Goal: Task Accomplishment & Management: Use online tool/utility

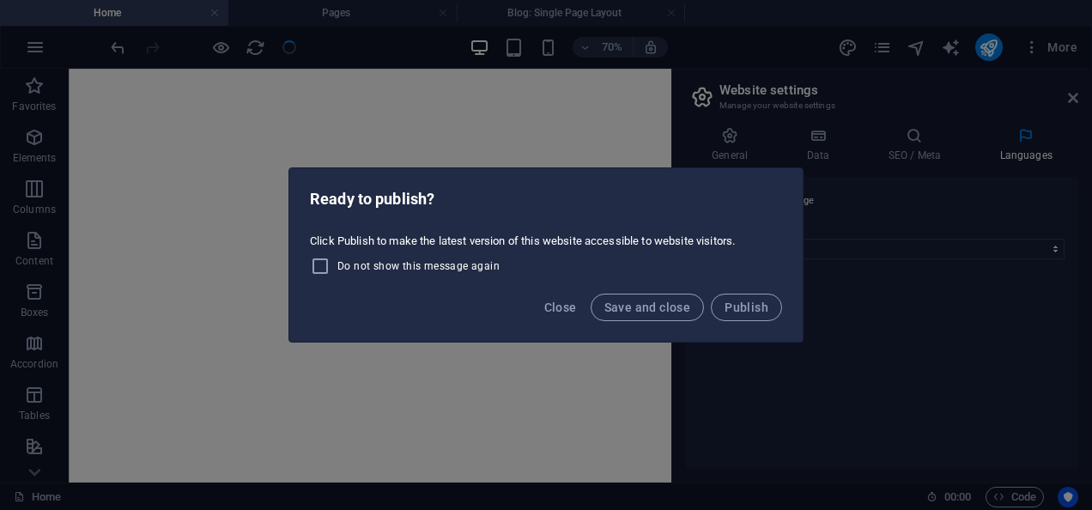
select select "41"
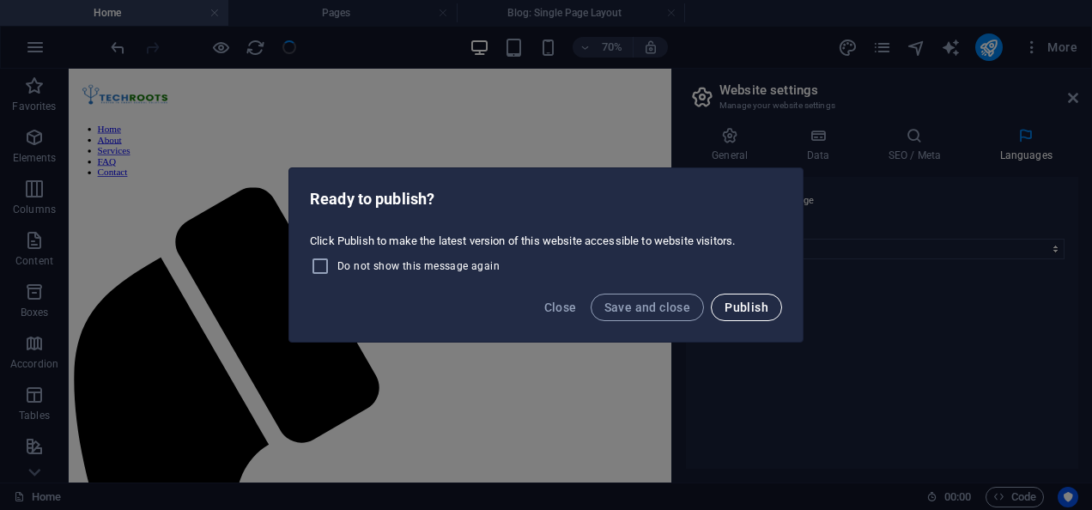
click at [739, 298] on button "Publish" at bounding box center [746, 307] width 71 height 27
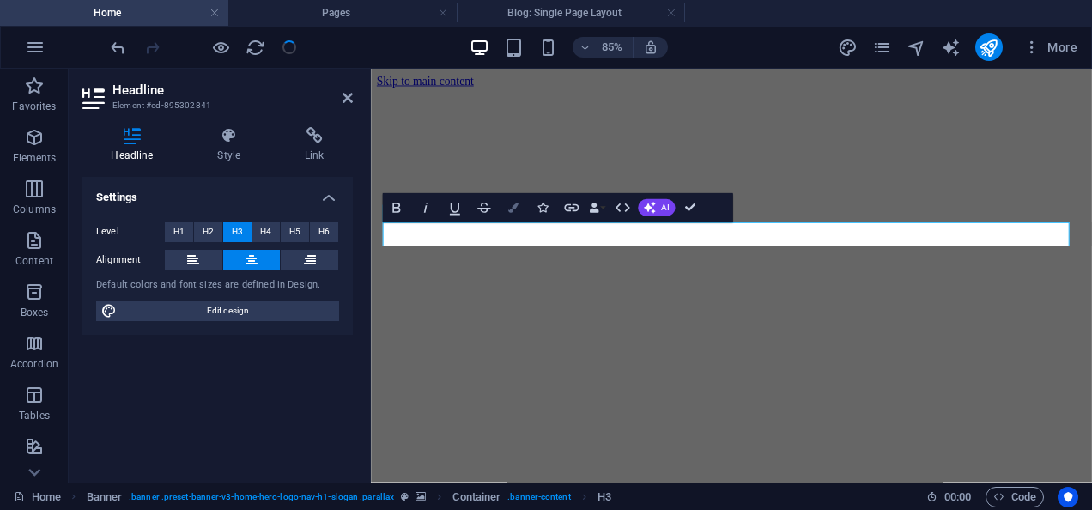
click at [512, 201] on button "Colors" at bounding box center [512, 207] width 27 height 29
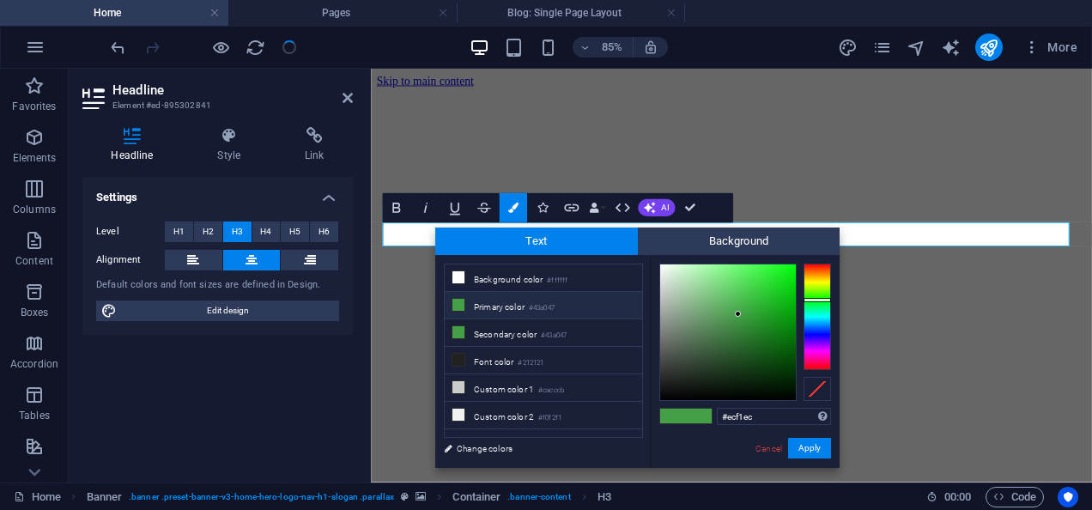
click at [662, 271] on div at bounding box center [728, 332] width 136 height 136
click at [664, 267] on div at bounding box center [728, 332] width 136 height 136
type input "#f8f9f8"
click at [660, 267] on div at bounding box center [728, 332] width 136 height 136
click at [808, 445] on button "Apply" at bounding box center [809, 448] width 43 height 21
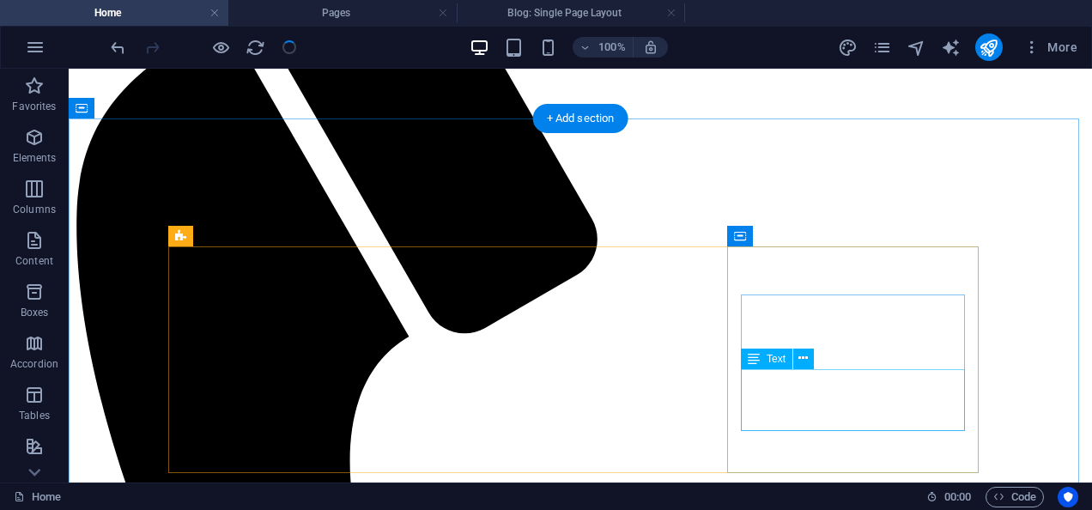
scroll to position [728, 0]
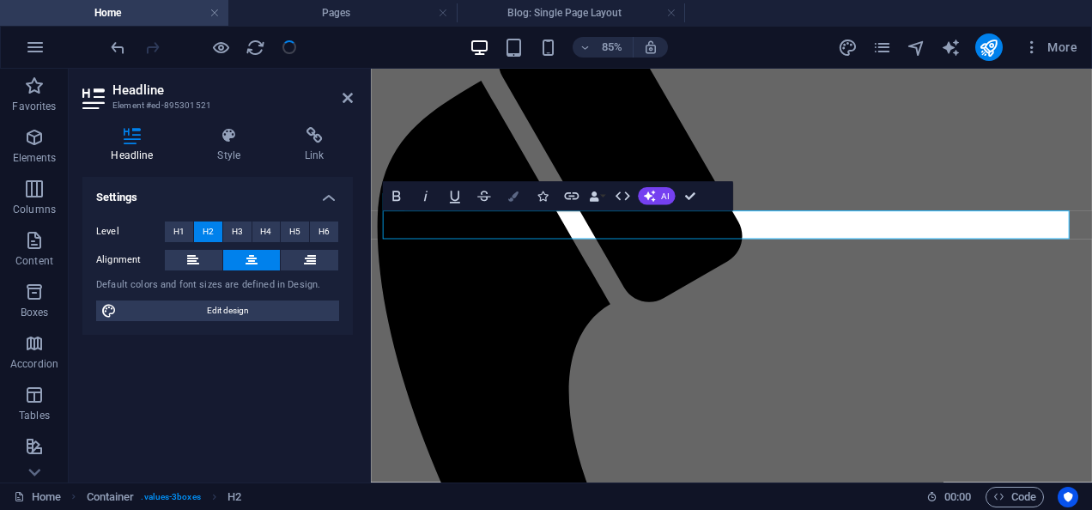
click at [510, 192] on icon "button" at bounding box center [513, 196] width 10 height 10
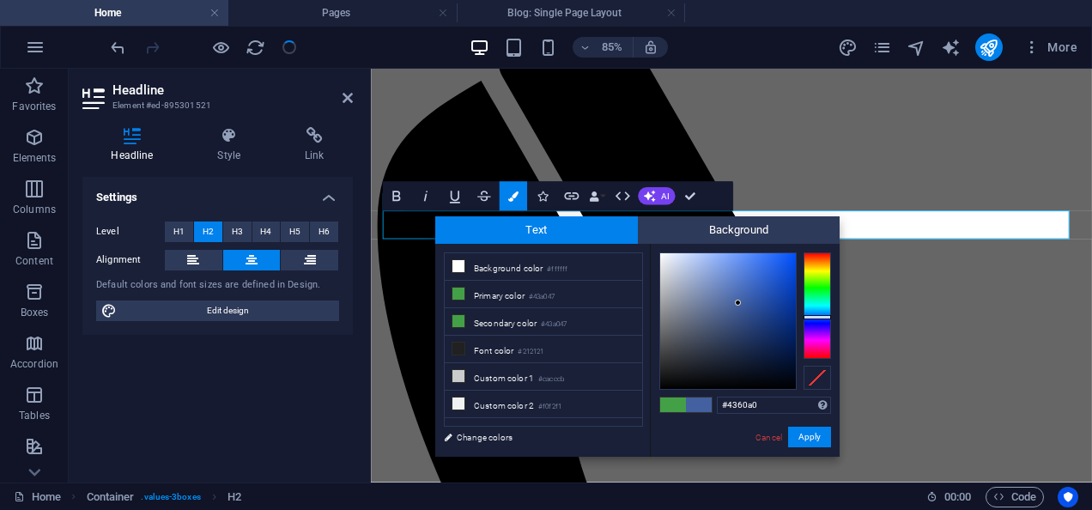
click at [810, 317] on div at bounding box center [816, 305] width 27 height 106
click at [800, 318] on div at bounding box center [745, 320] width 172 height 137
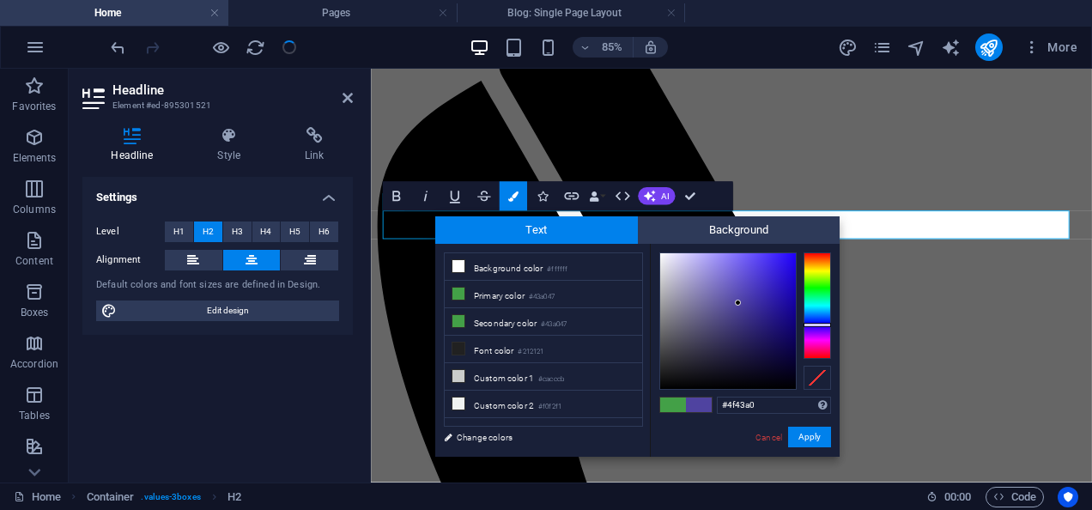
click at [805, 324] on div at bounding box center [816, 305] width 27 height 106
click at [834, 315] on div "#4f43a0 Supported formats #0852ed rgb(8, 82, 237) rgba(8, 82, 237, 90%) hsv(221…" at bounding box center [745, 475] width 190 height 462
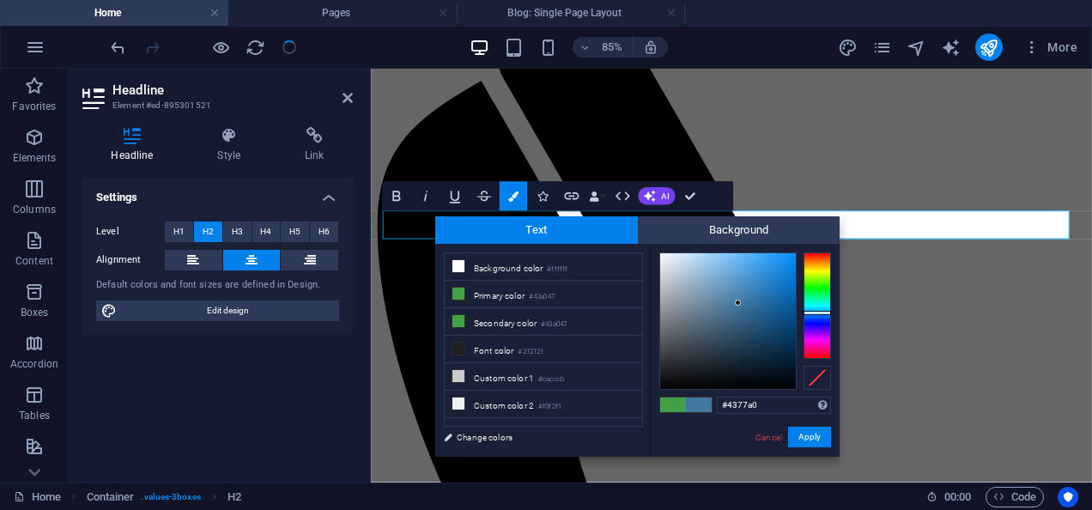
click at [817, 312] on div at bounding box center [816, 305] width 27 height 106
click at [817, 312] on div at bounding box center [816, 313] width 27 height 4
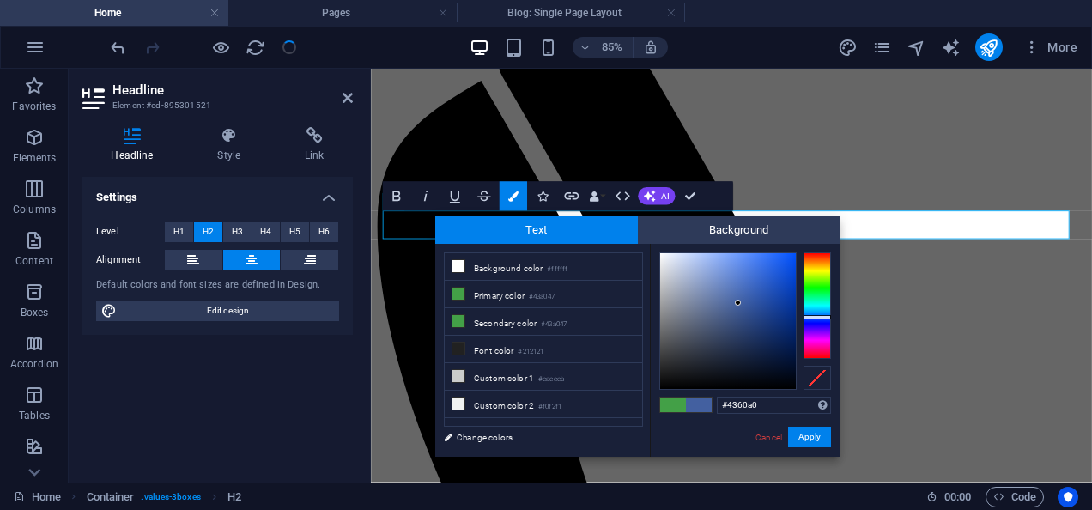
click at [820, 317] on div at bounding box center [816, 305] width 27 height 106
type input "#0a55f8"
click at [790, 256] on div at bounding box center [728, 321] width 136 height 136
click at [800, 433] on button "Apply" at bounding box center [809, 437] width 43 height 21
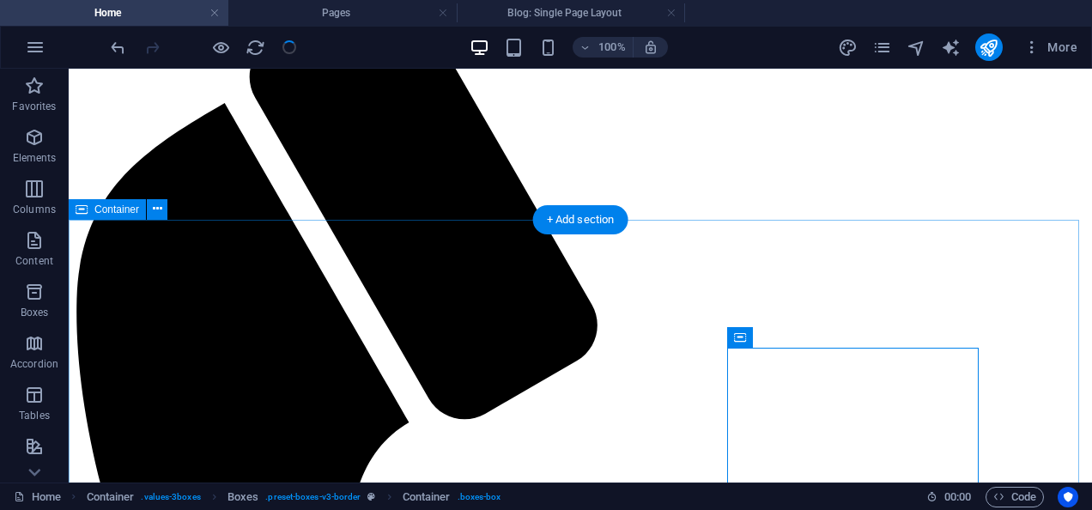
scroll to position [660, 0]
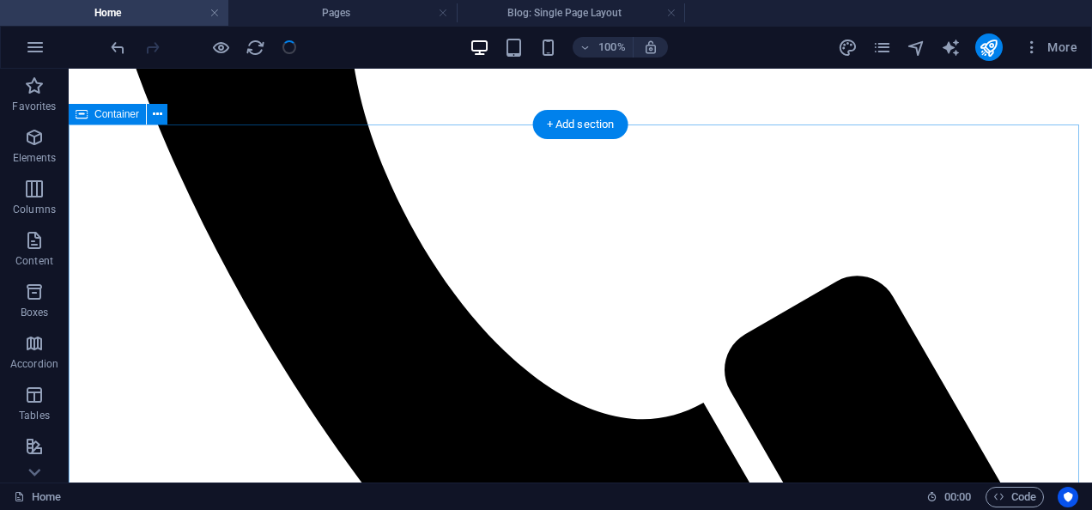
scroll to position [1209, 0]
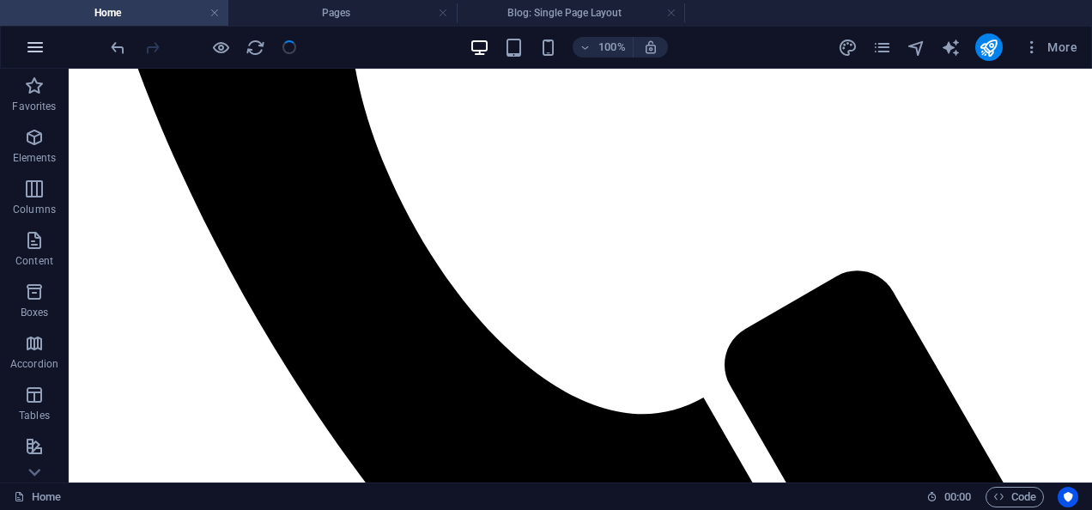
click at [36, 42] on icon "button" at bounding box center [35, 47] width 21 height 21
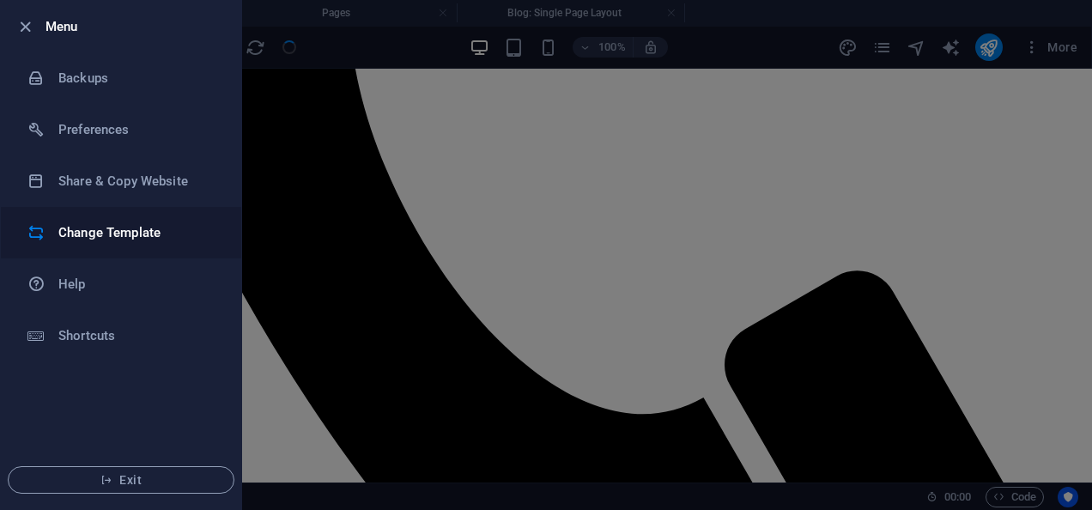
click at [115, 235] on h6 "Change Template" at bounding box center [137, 232] width 159 height 21
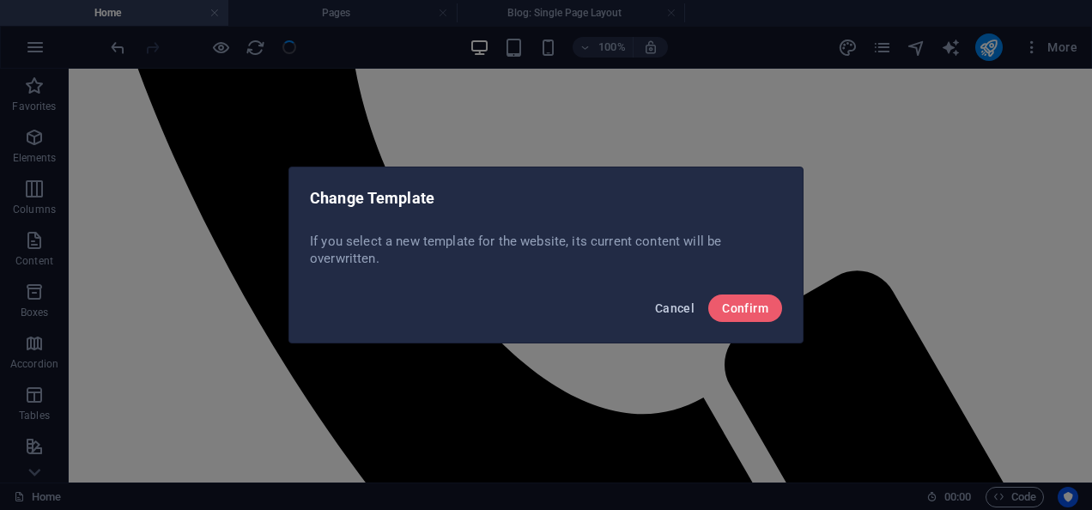
click at [666, 312] on span "Cancel" at bounding box center [674, 308] width 39 height 14
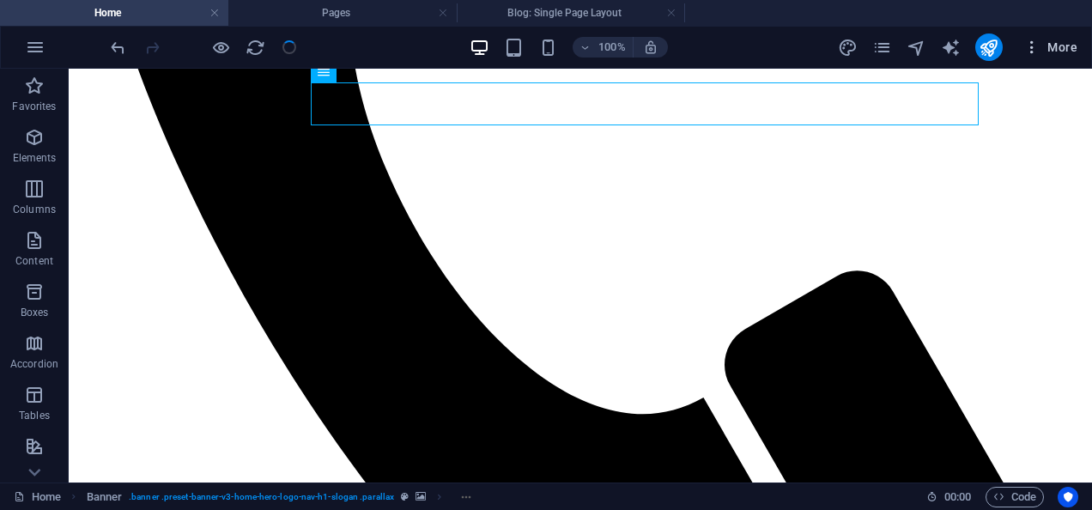
click at [1035, 50] on icon "button" at bounding box center [1031, 47] width 17 height 17
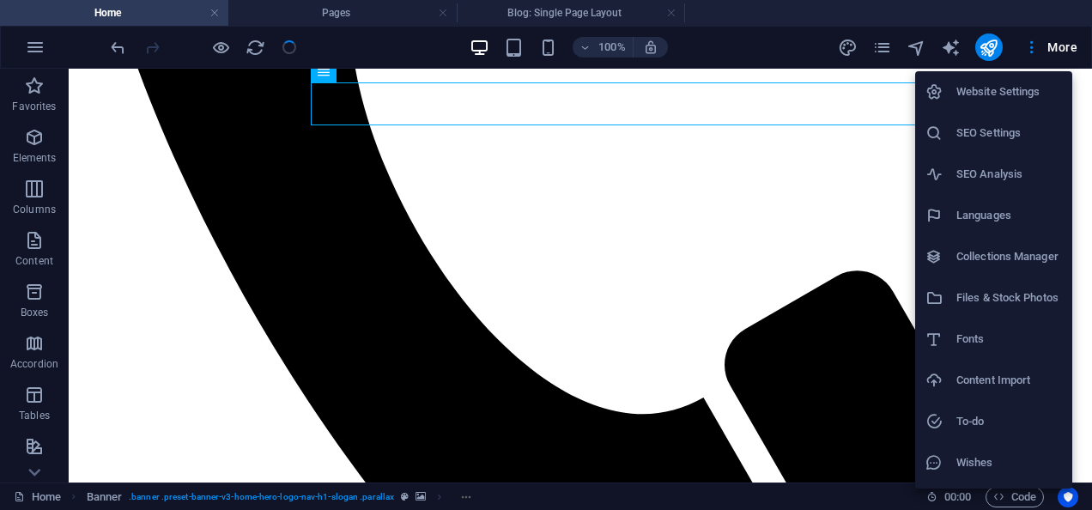
click at [979, 450] on li "Wishes" at bounding box center [993, 462] width 157 height 41
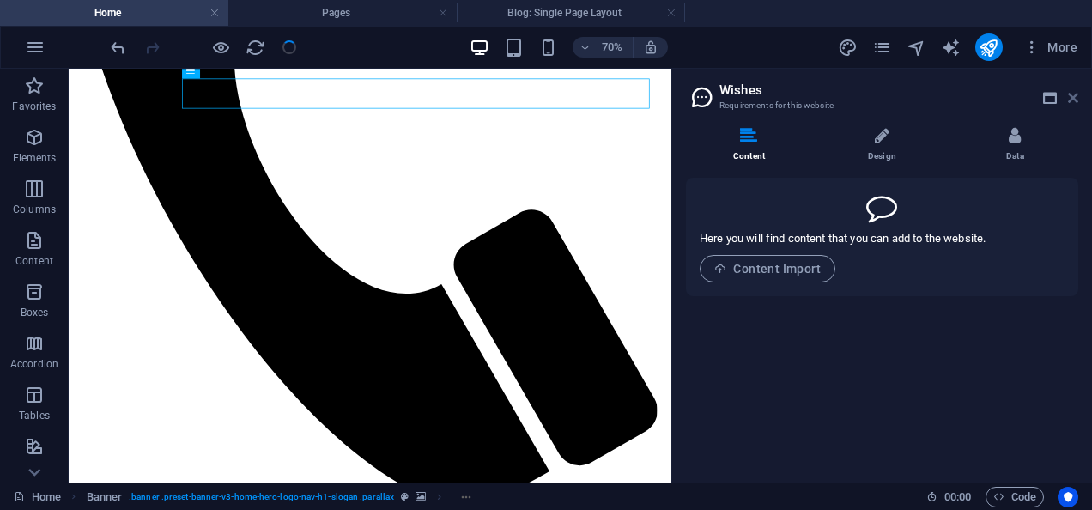
click at [1075, 96] on icon at bounding box center [1073, 98] width 10 height 14
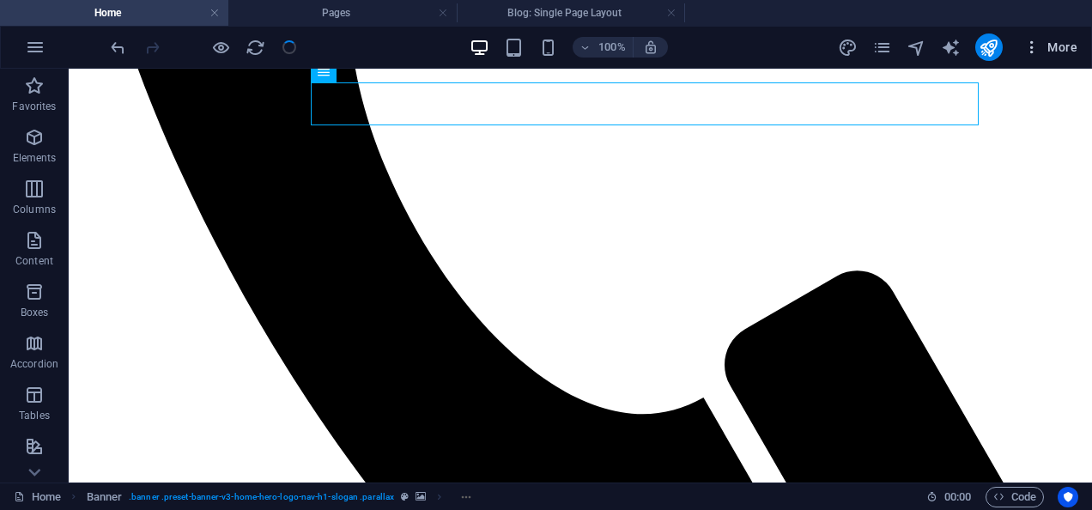
click at [1053, 48] on span "More" at bounding box center [1050, 47] width 54 height 17
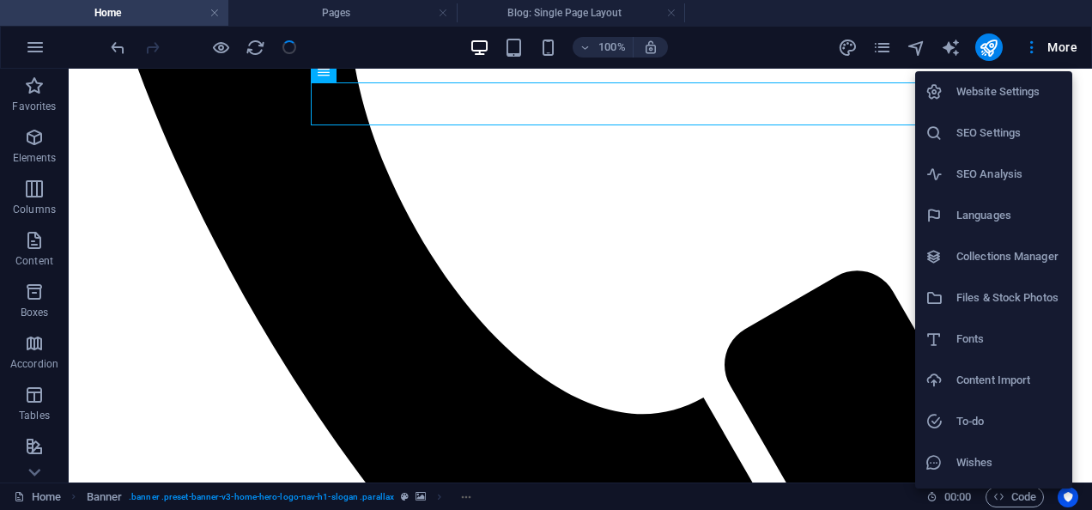
scroll to position [36, 0]
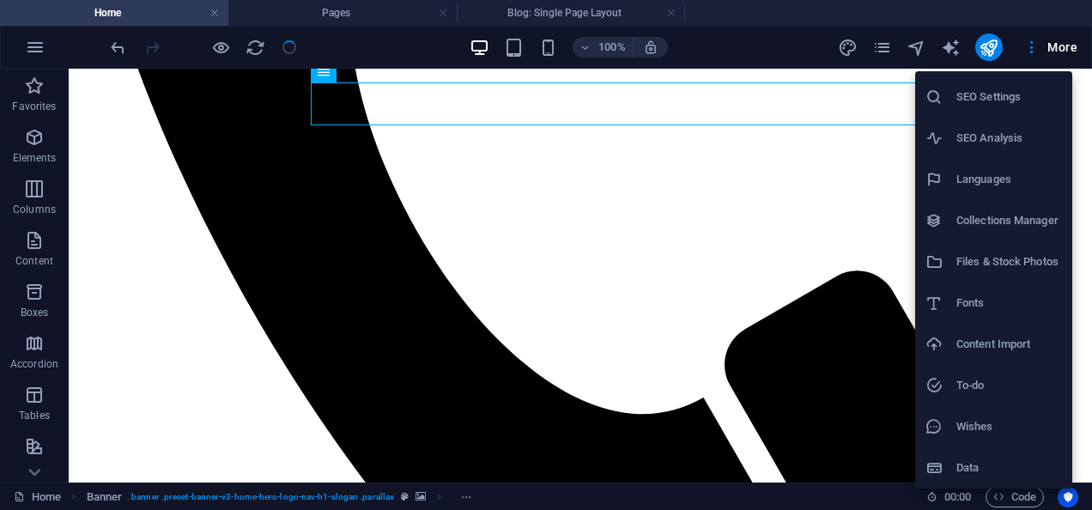
drag, startPoint x: 1085, startPoint y: 158, endPoint x: 1053, endPoint y: 342, distance: 186.4
click at [1053, 342] on div "Website Settings SEO Settings SEO Analysis Languages Collections Manager Files …" at bounding box center [546, 259] width 1092 height 499
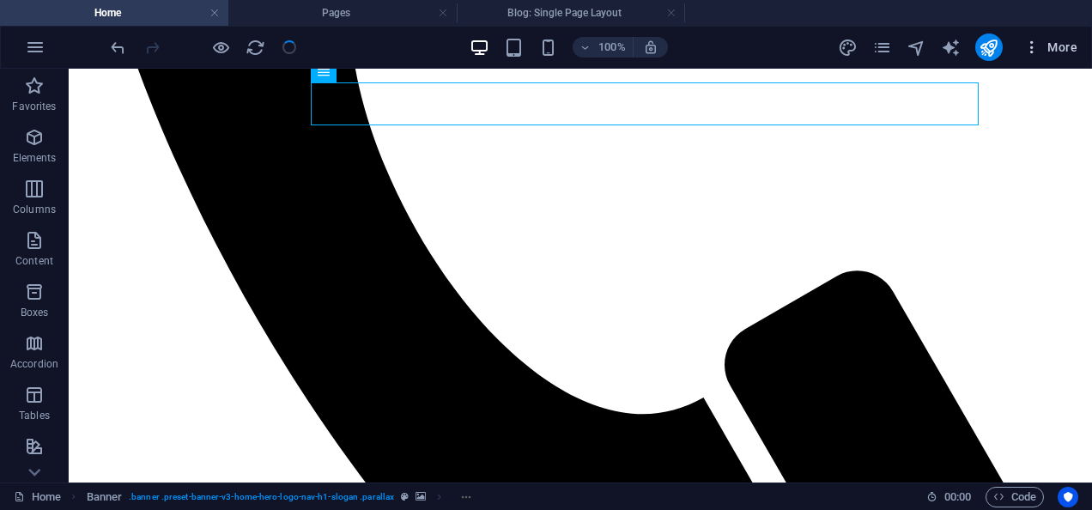
click at [1032, 55] on icon "button" at bounding box center [1031, 47] width 17 height 17
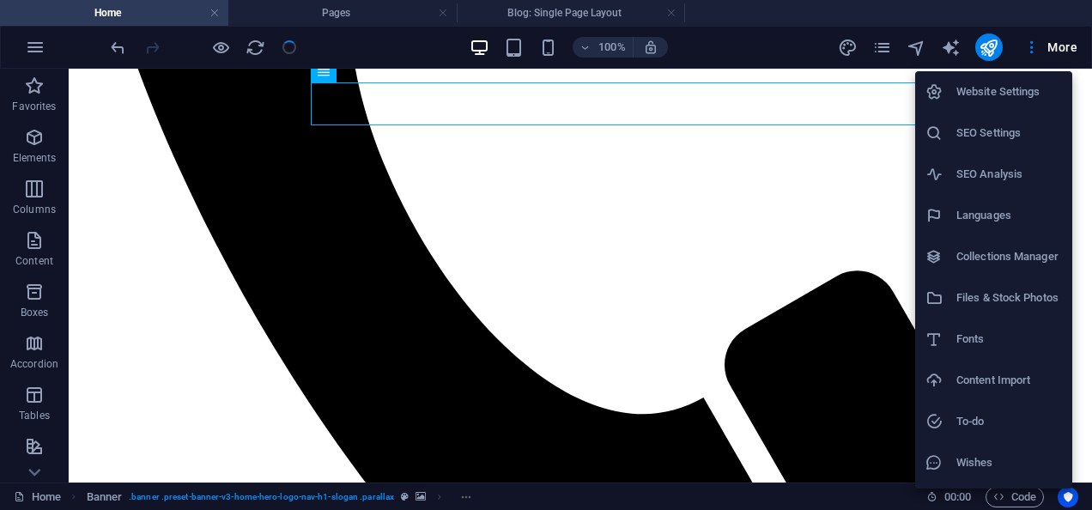
click at [965, 93] on h6 "Website Settings" at bounding box center [1009, 92] width 106 height 21
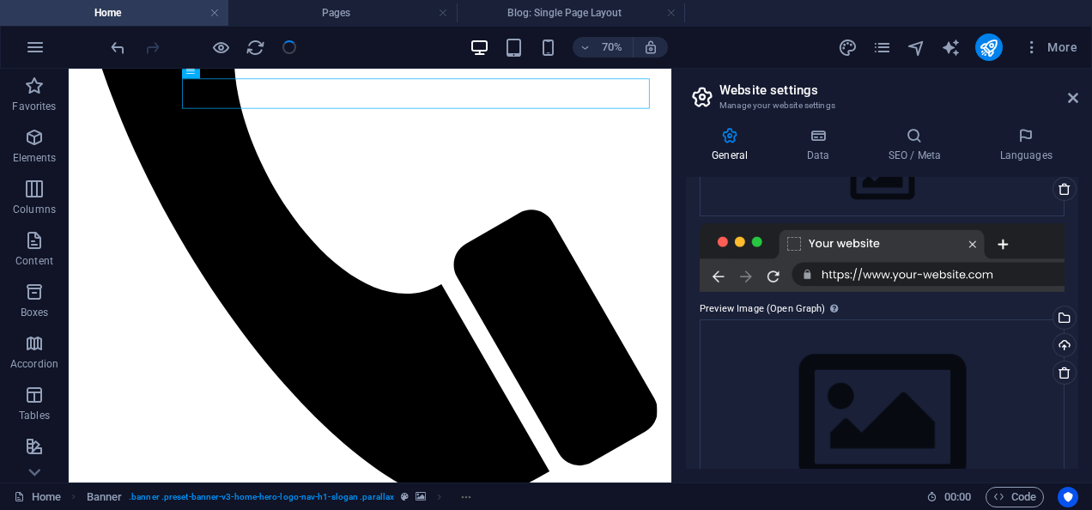
scroll to position [293, 0]
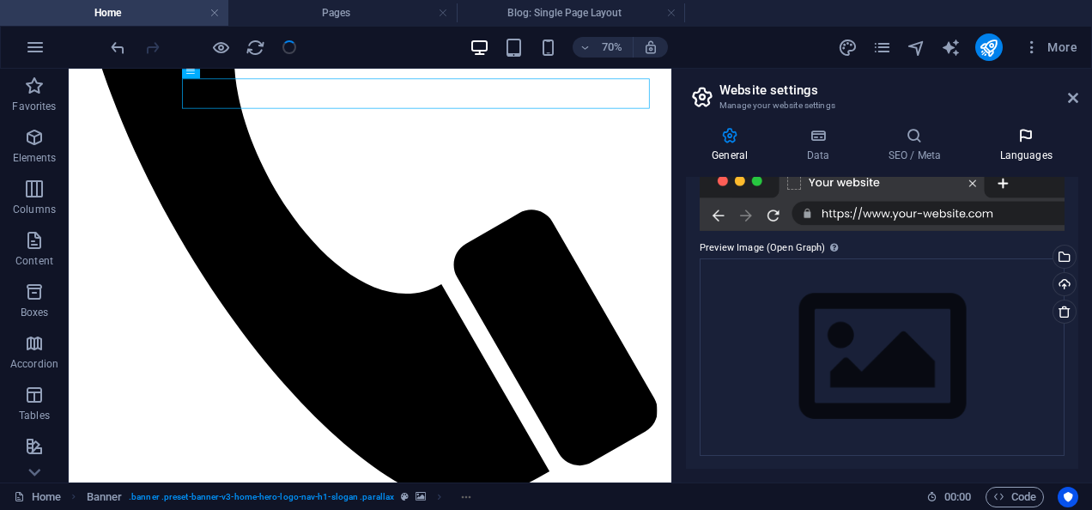
click at [1026, 144] on h4 "Languages" at bounding box center [1025, 145] width 105 height 36
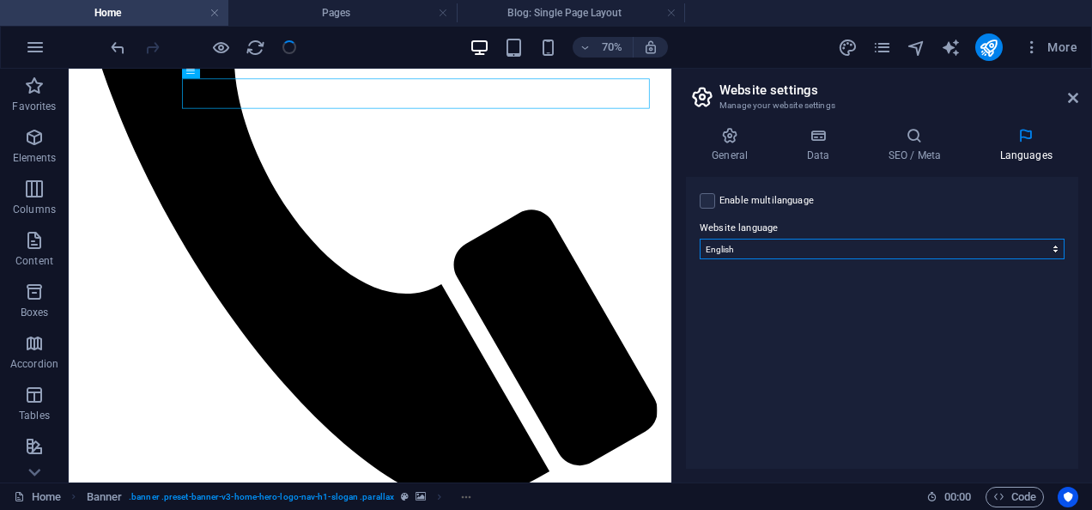
click at [1060, 251] on select "Abkhazian Afar Afrikaans Akan Albanian Amharic Arabic Aragonese Armenian Assame…" at bounding box center [881, 249] width 365 height 21
click at [1054, 248] on select "Abkhazian Afar Afrikaans Akan Albanian Amharic Arabic Aragonese Armenian Assame…" at bounding box center [881, 249] width 365 height 21
drag, startPoint x: 1066, startPoint y: 336, endPoint x: 987, endPoint y: 428, distance: 121.8
click at [987, 428] on div "Enable multilanguage To disable multilanguage delete all languages until only o…" at bounding box center [882, 323] width 392 height 292
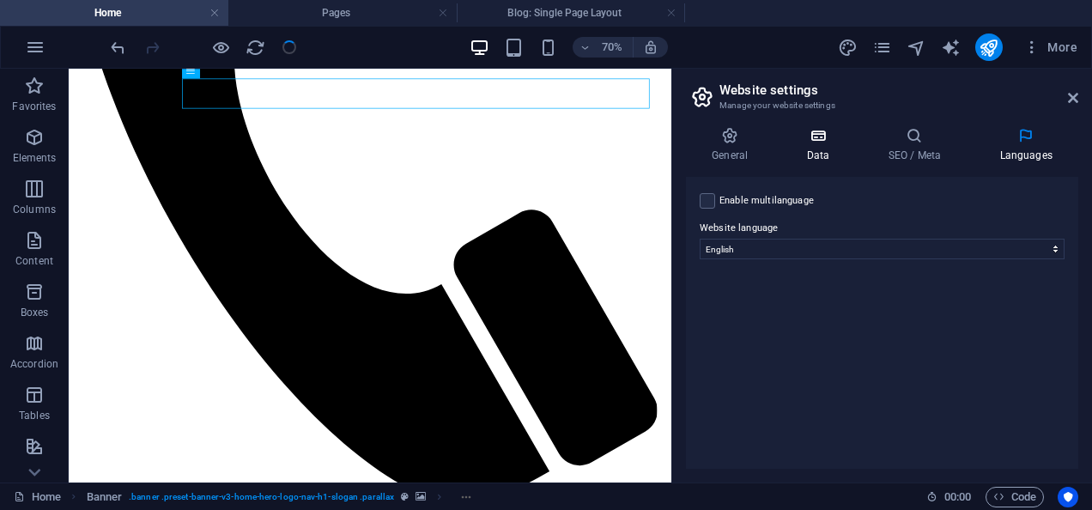
click at [814, 139] on icon at bounding box center [817, 135] width 75 height 17
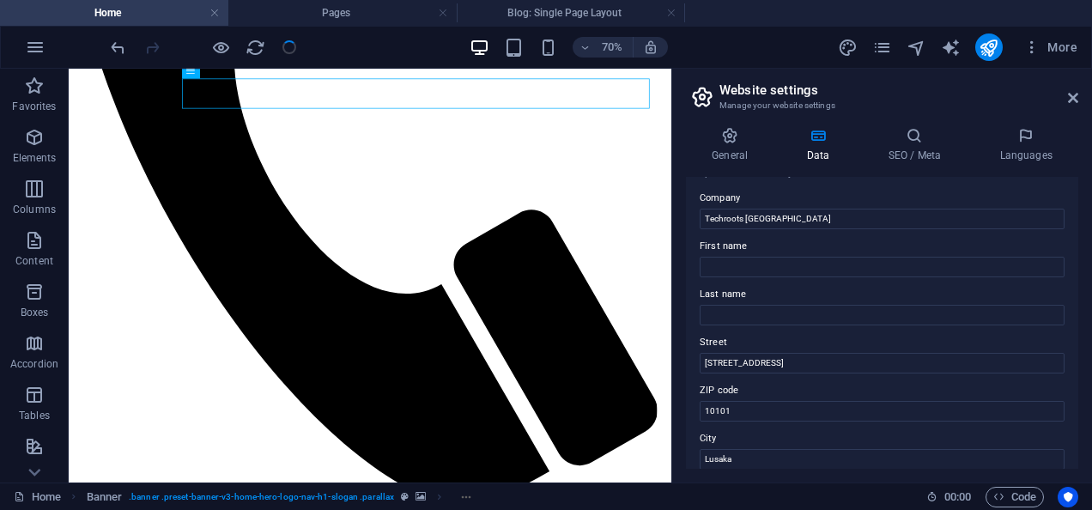
scroll to position [0, 0]
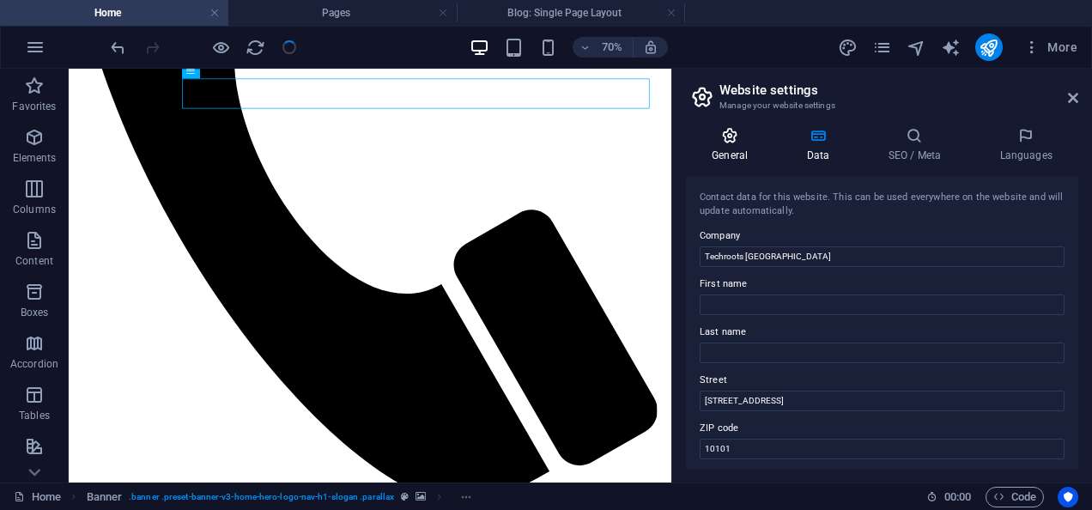
click at [732, 144] on h4 "General" at bounding box center [733, 145] width 94 height 36
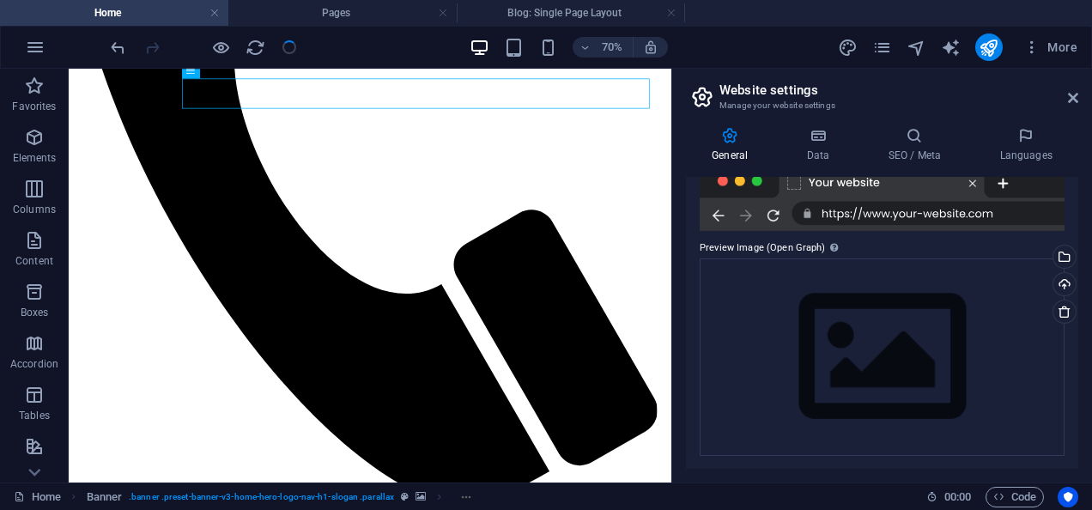
click at [773, 216] on div at bounding box center [881, 196] width 365 height 69
click at [802, 289] on div "Drag files here, click to choose files or select files from Files or our free s…" at bounding box center [881, 356] width 365 height 197
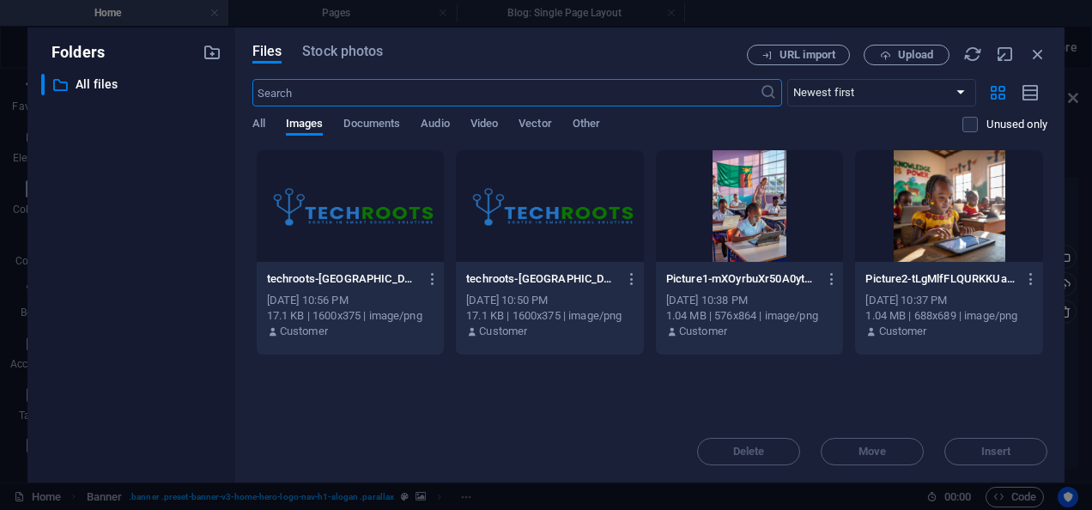
scroll to position [1809, 0]
click at [378, 44] on div "Files Stock photos URL import Upload ​ Newest first Oldest first Name (A-Z) Nam…" at bounding box center [649, 254] width 829 height 455
click at [369, 39] on div "Files Stock photos URL import Upload ​ Newest first Oldest first Name (A-Z) Nam…" at bounding box center [649, 254] width 829 height 455
click at [371, 122] on span "Documents" at bounding box center [371, 125] width 57 height 24
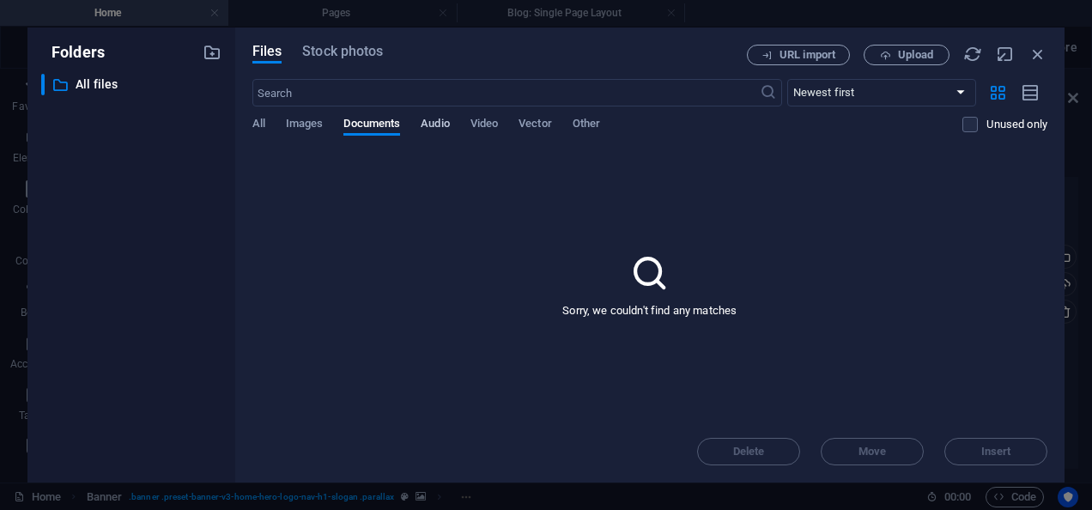
click at [427, 124] on span "Audio" at bounding box center [435, 125] width 28 height 24
click at [483, 122] on span "Video" at bounding box center [483, 125] width 27 height 24
click at [894, 48] on button "Upload" at bounding box center [906, 55] width 86 height 21
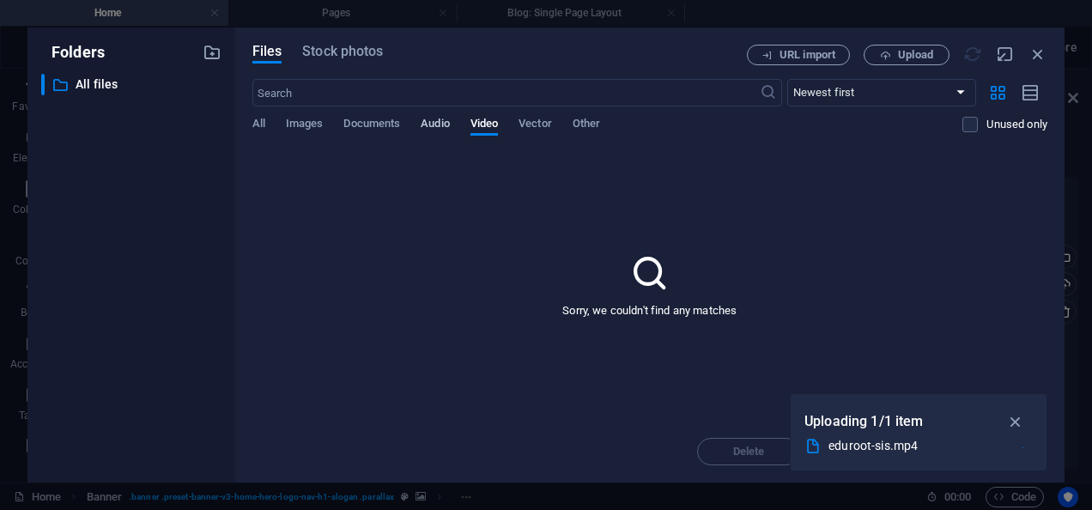
click at [433, 117] on span "Audio" at bounding box center [435, 125] width 28 height 24
click at [380, 122] on span "Documents" at bounding box center [371, 125] width 57 height 24
click at [1038, 54] on icon "button" at bounding box center [1037, 54] width 19 height 19
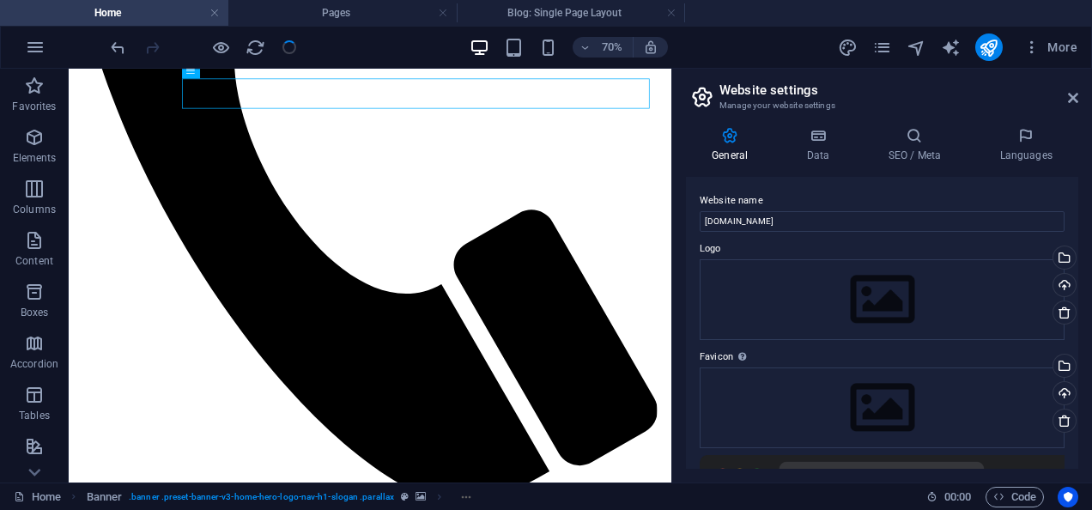
scroll to position [7, 0]
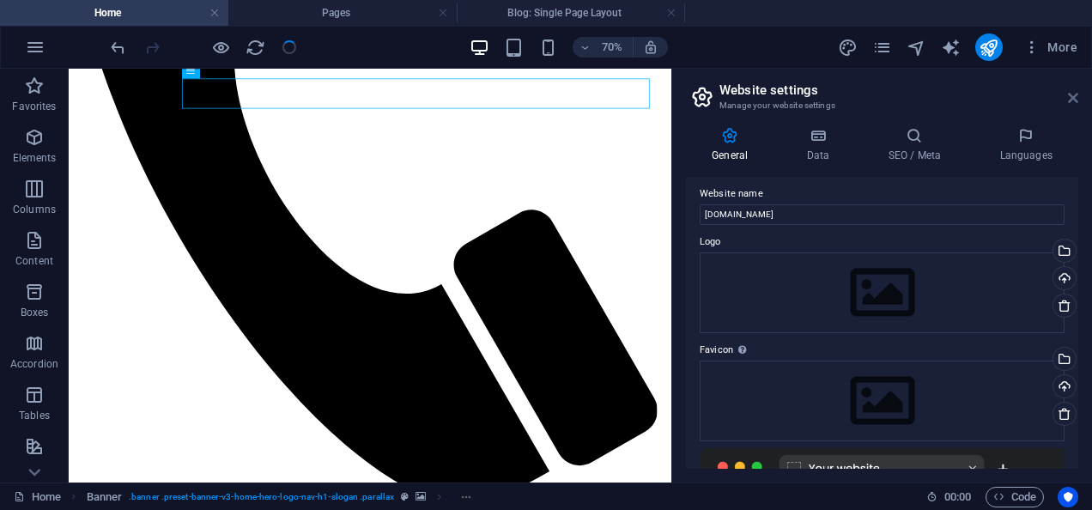
click at [1075, 98] on icon at bounding box center [1073, 98] width 10 height 14
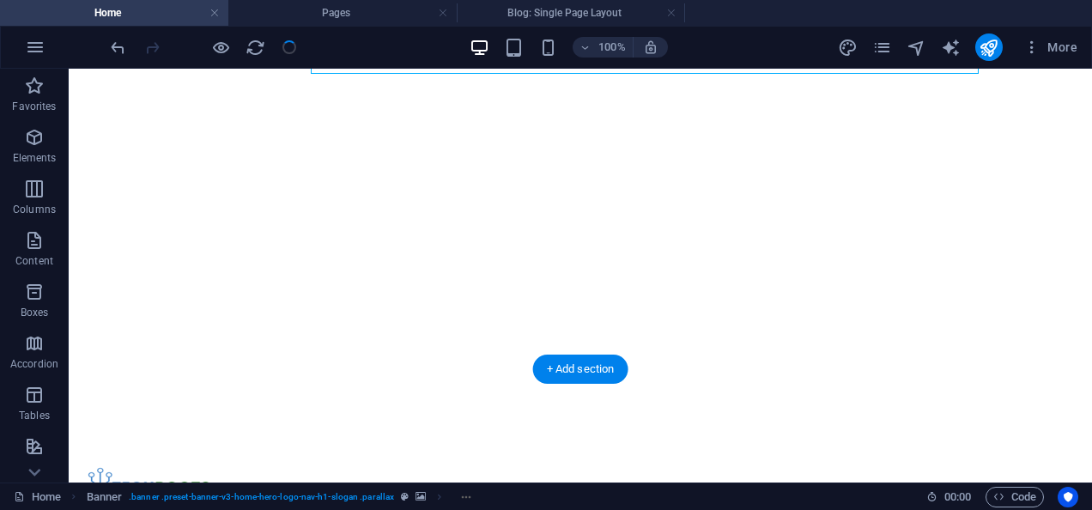
scroll to position [0, 0]
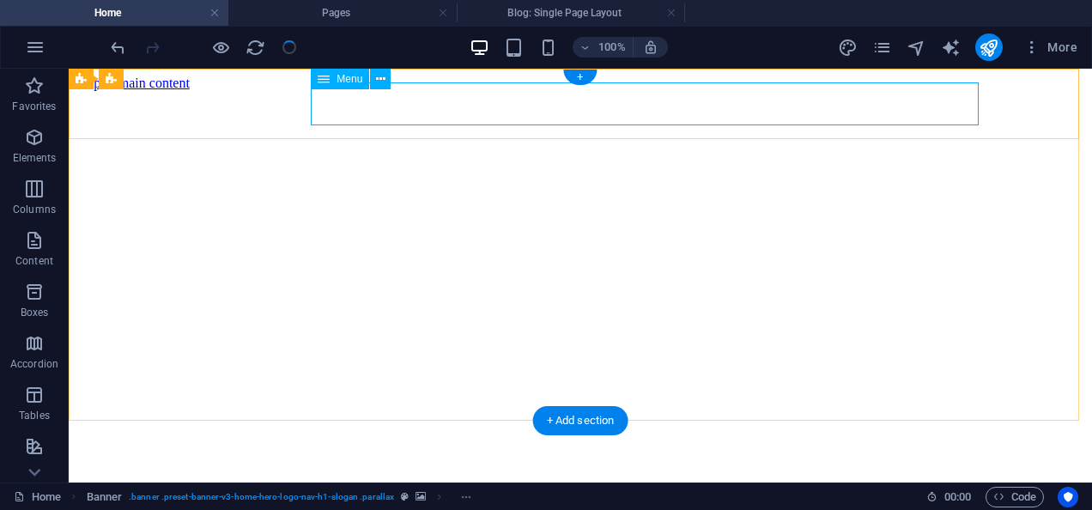
select select
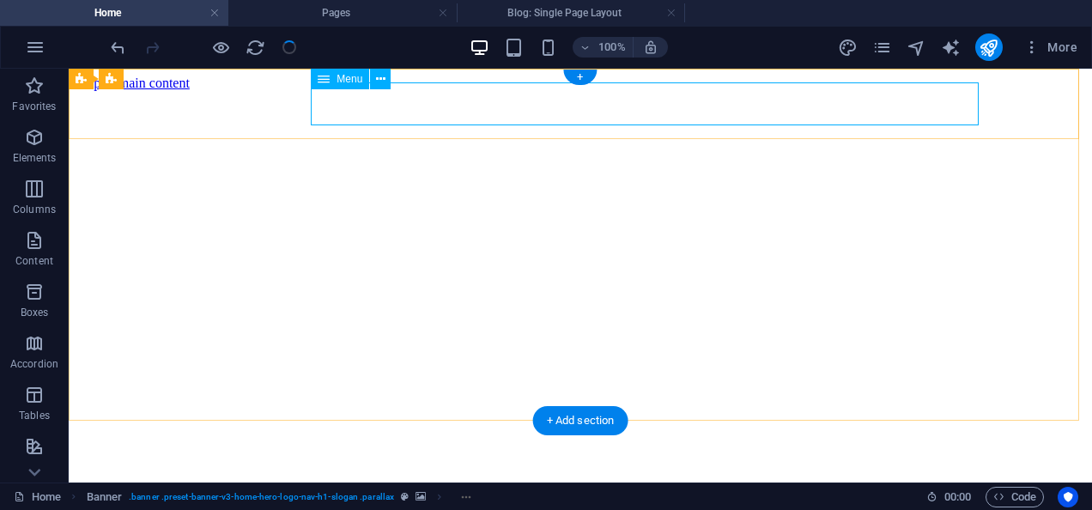
select select
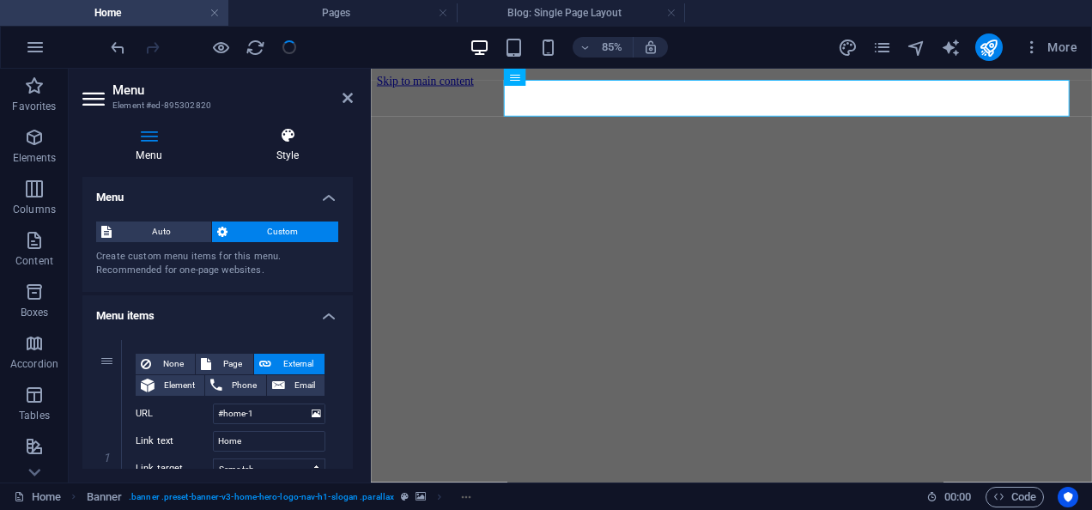
click at [287, 146] on h4 "Style" at bounding box center [287, 145] width 130 height 36
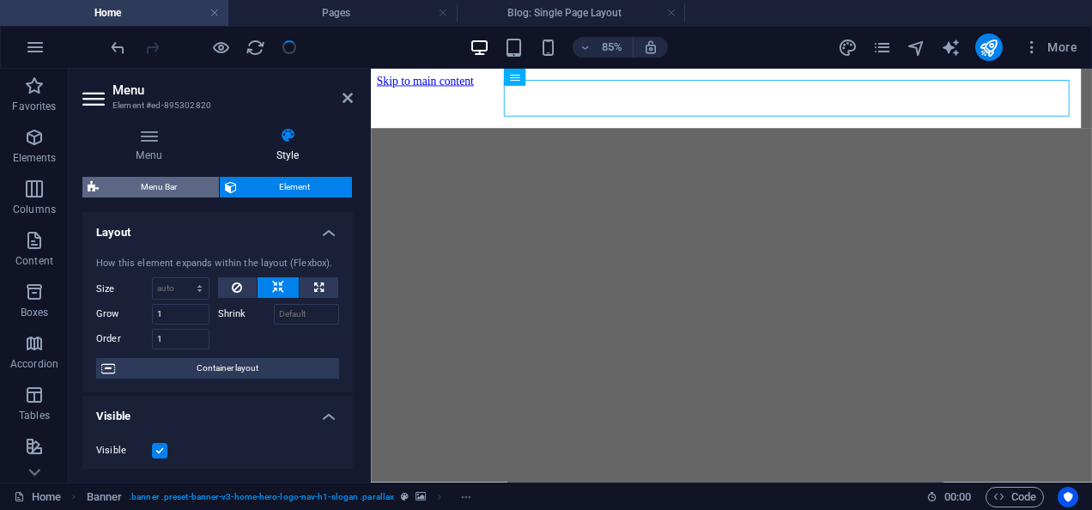
click at [185, 179] on span "Menu Bar" at bounding box center [159, 187] width 110 height 21
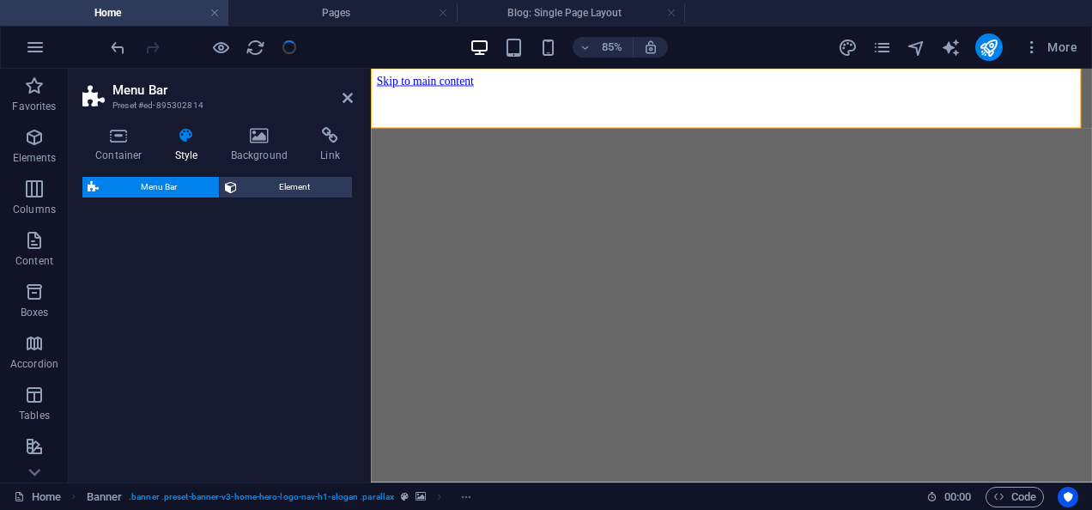
select select "rem"
select select "preset-menu-v2-home-hero-logo-nav-h1-menu"
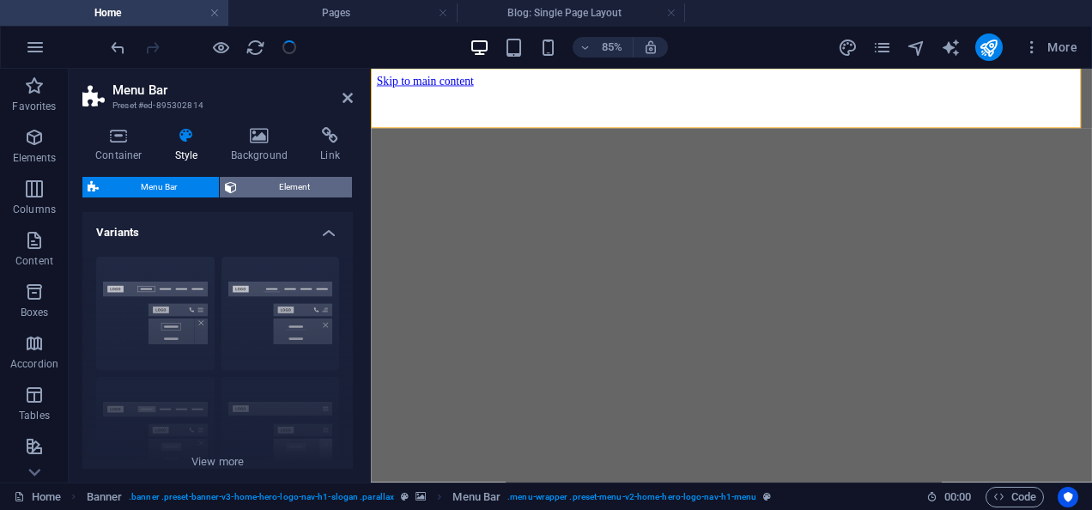
click at [274, 185] on span "Element" at bounding box center [294, 187] width 105 height 21
